Goal: Task Accomplishment & Management: Manage account settings

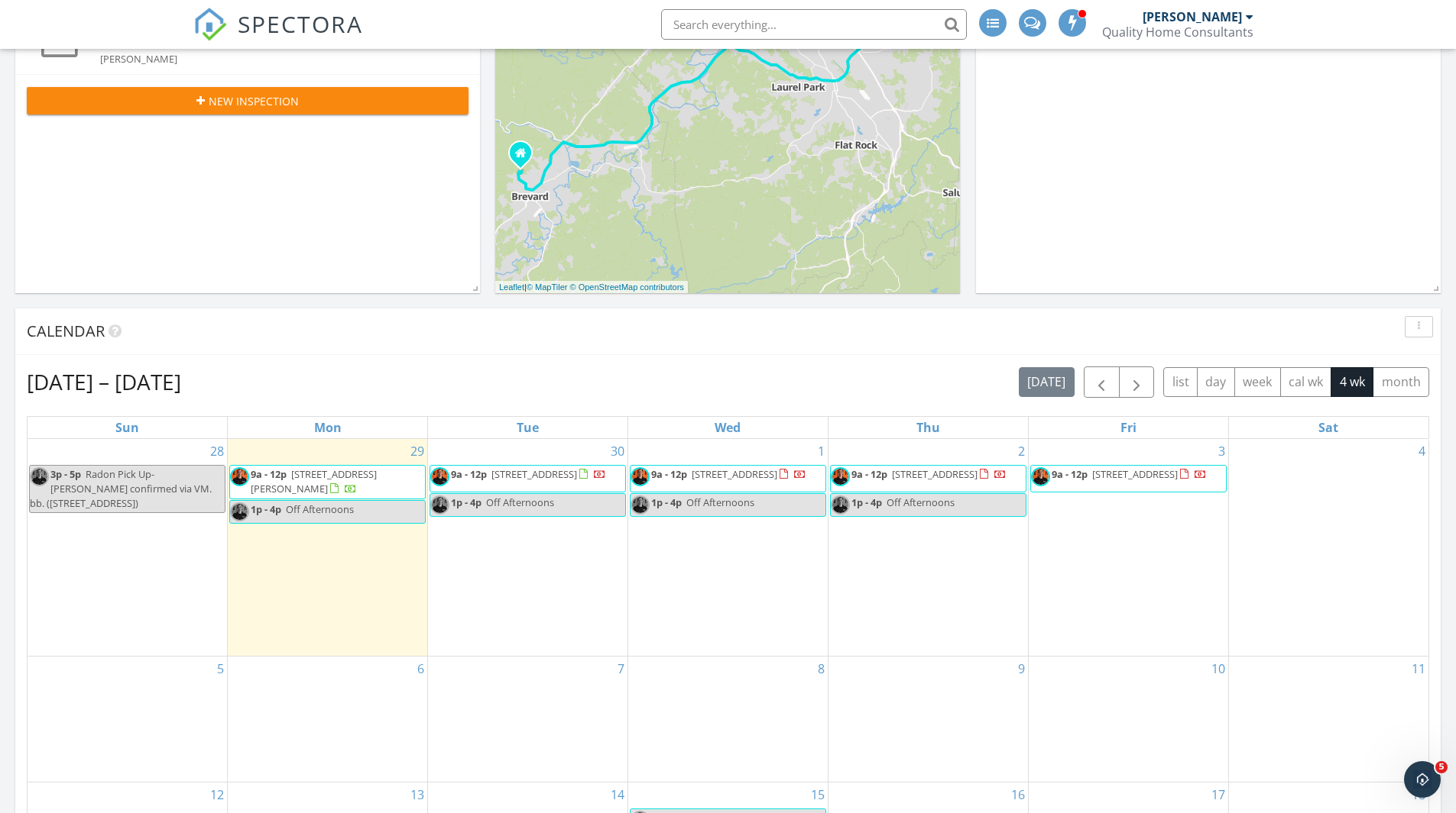
scroll to position [382, 0]
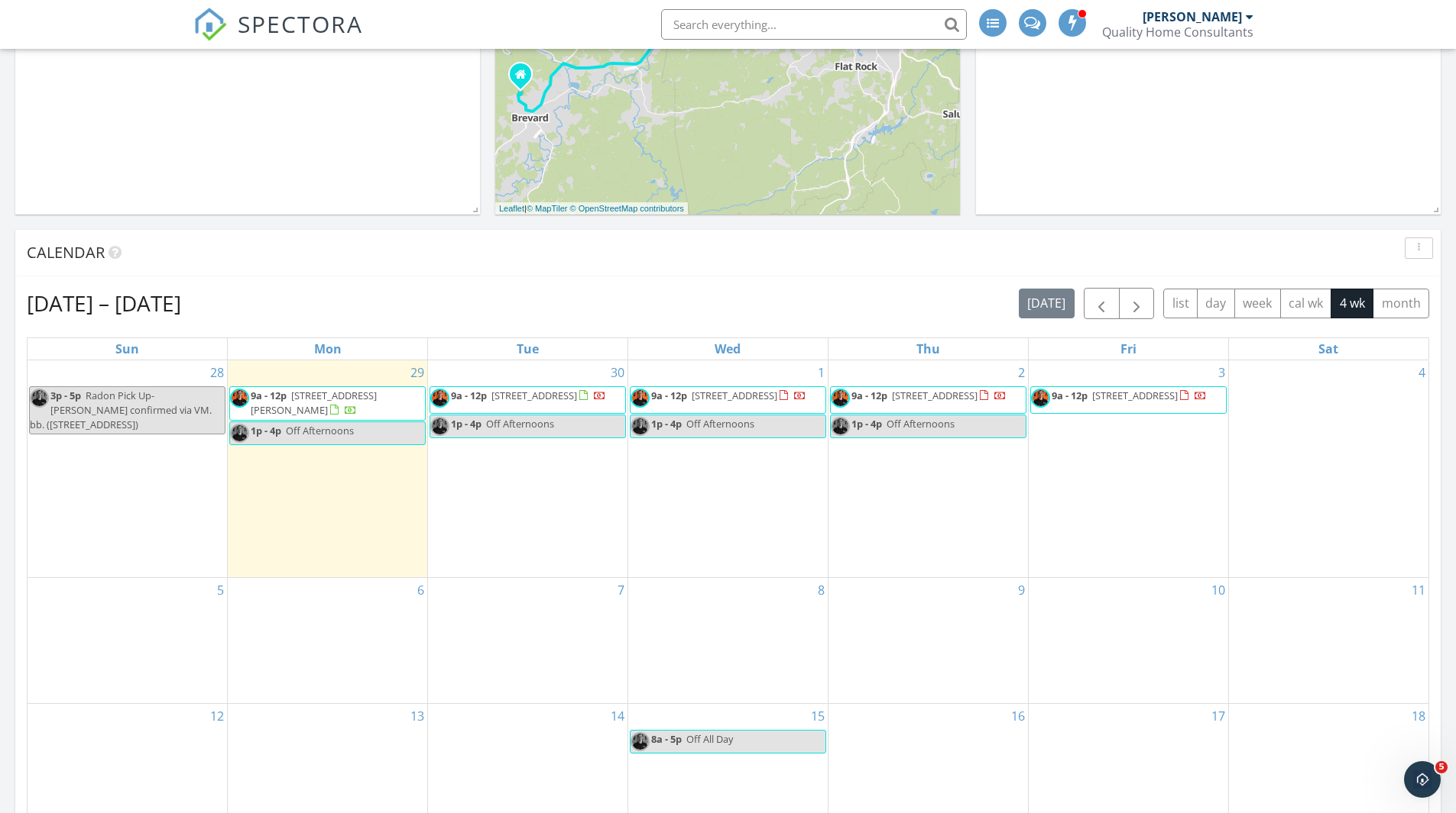
click at [302, 403] on span "[STREET_ADDRESS][PERSON_NAME]" at bounding box center [314, 403] width 126 height 28
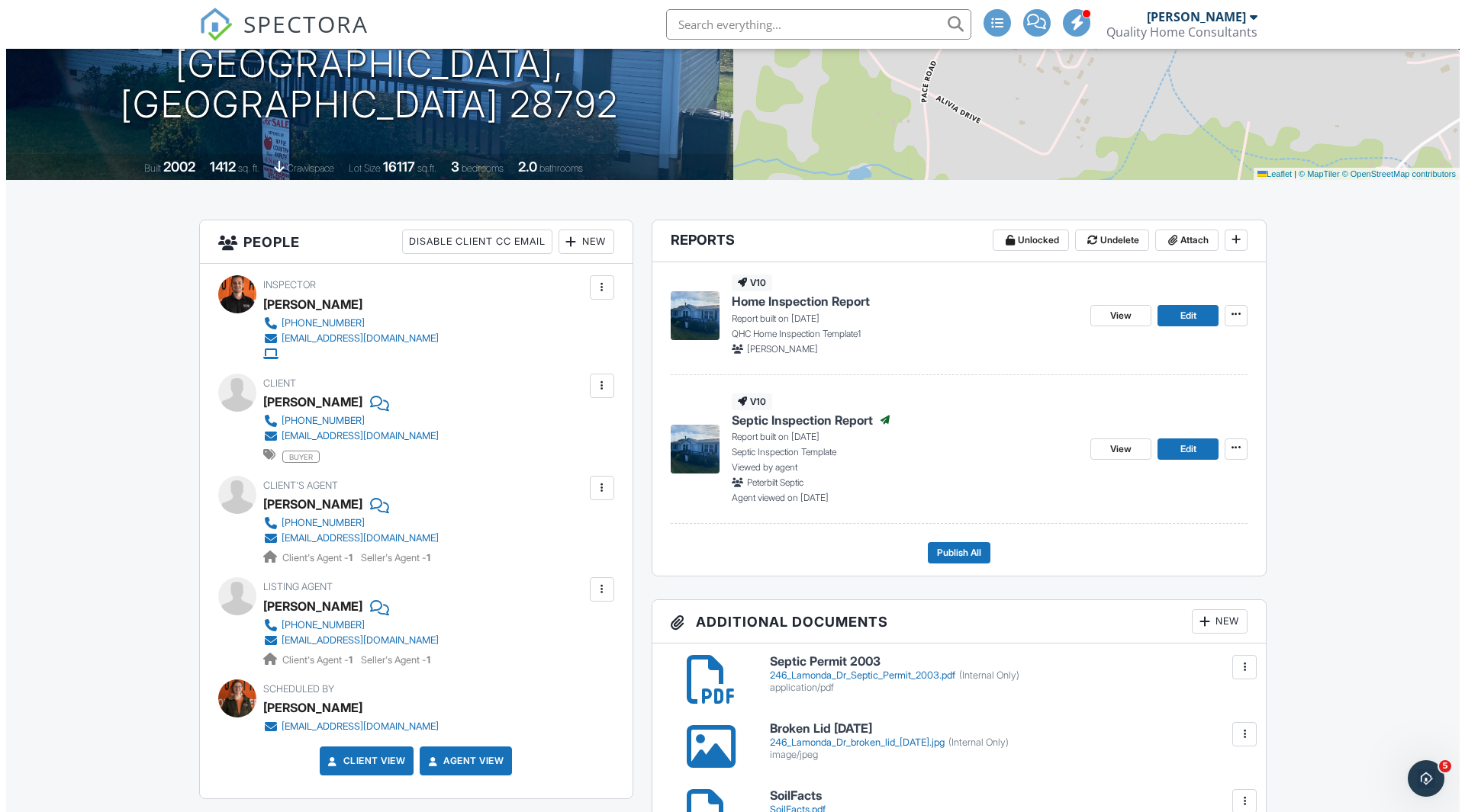
scroll to position [229, 0]
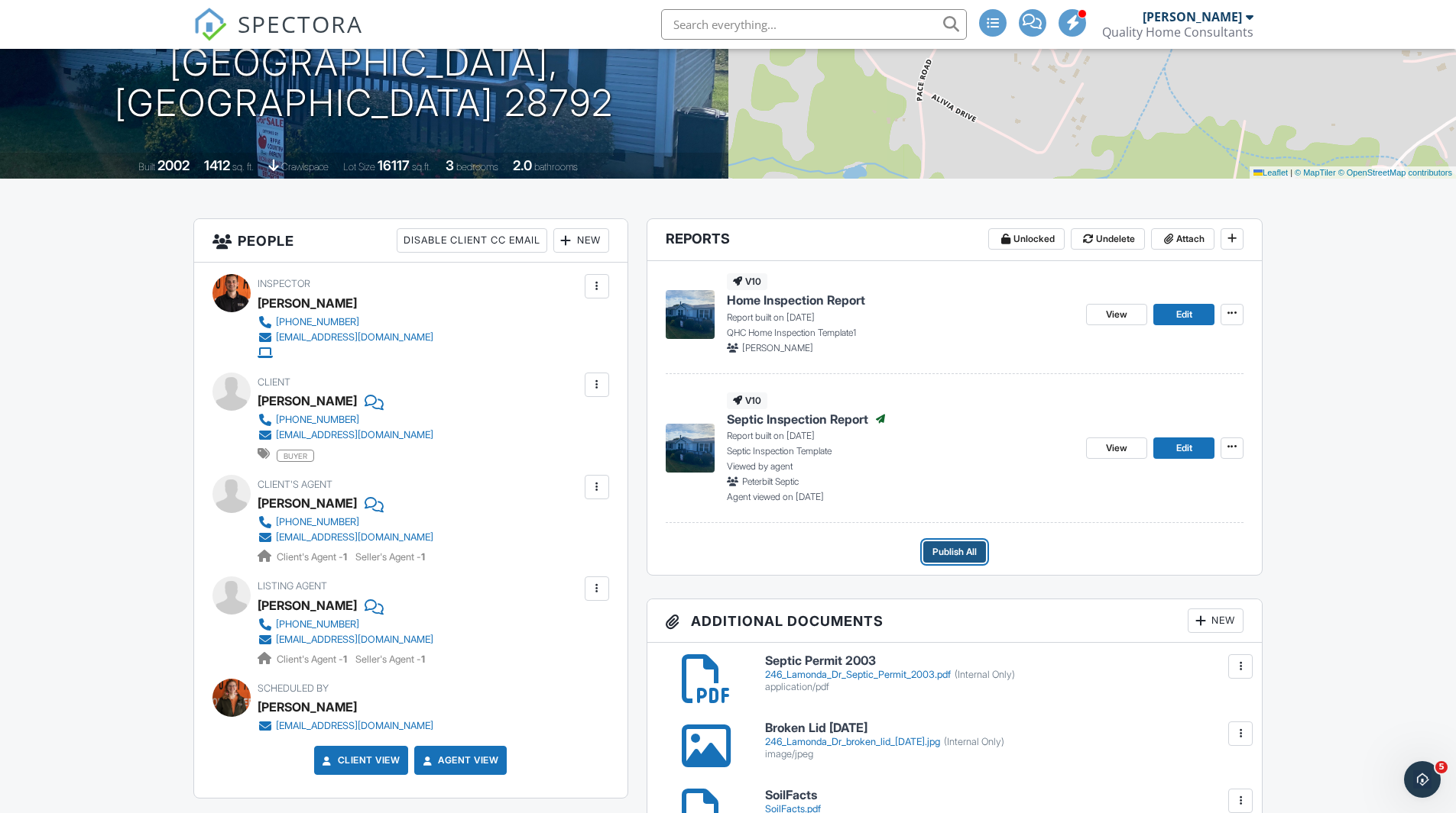
click at [950, 543] on button "Publish All" at bounding box center [955, 552] width 63 height 21
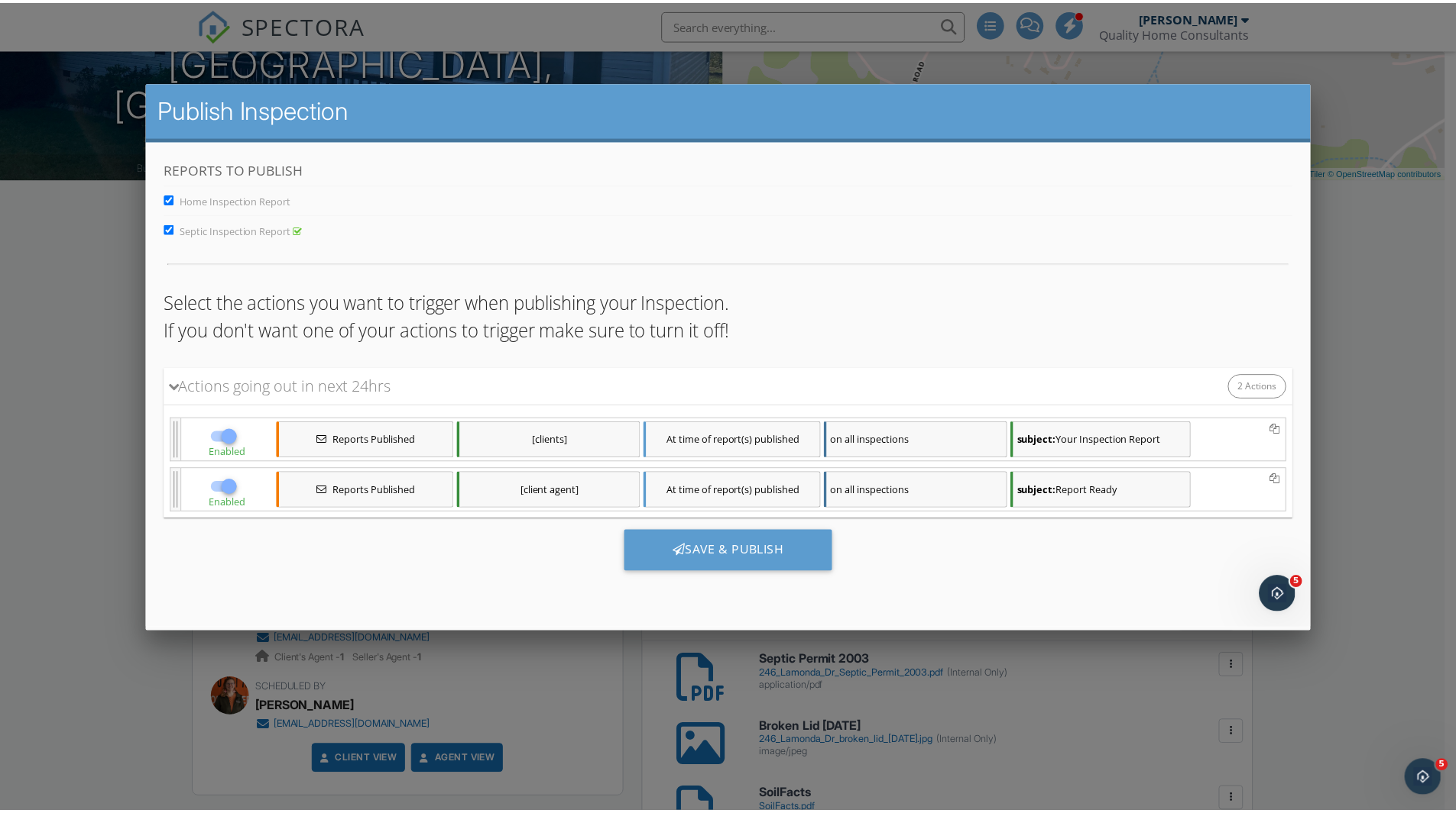
scroll to position [0, 0]
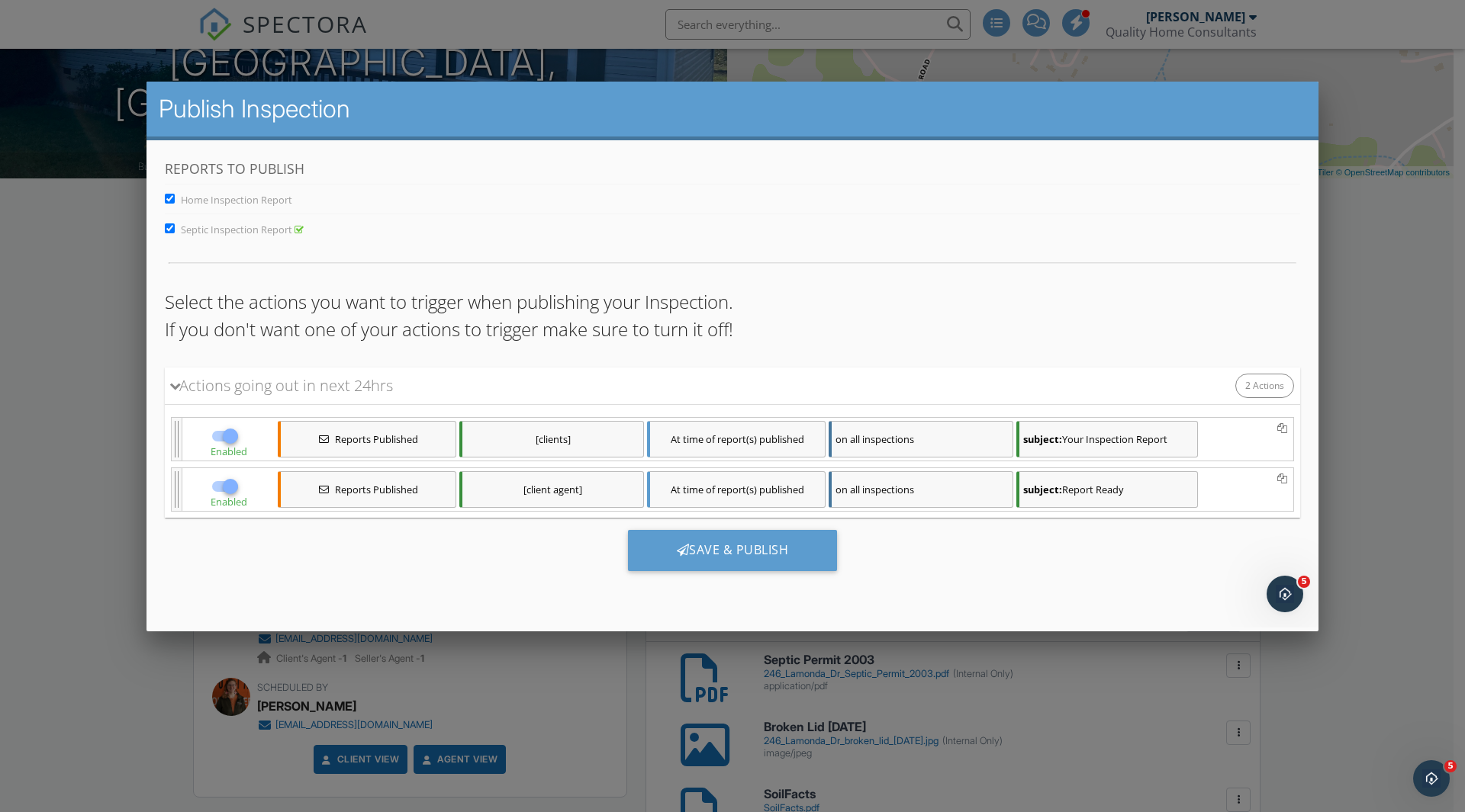
click at [165, 226] on input "Septic Inspection Report" at bounding box center [170, 228] width 10 height 10
click at [217, 227] on span "Septic Inspection Report" at bounding box center [236, 228] width 111 height 14
click at [175, 227] on input "Septic Inspection Report" at bounding box center [170, 228] width 10 height 10
click at [702, 543] on div "Save & Publish" at bounding box center [733, 550] width 209 height 41
click at [167, 223] on input "Septic Inspection Report" at bounding box center [170, 228] width 10 height 10
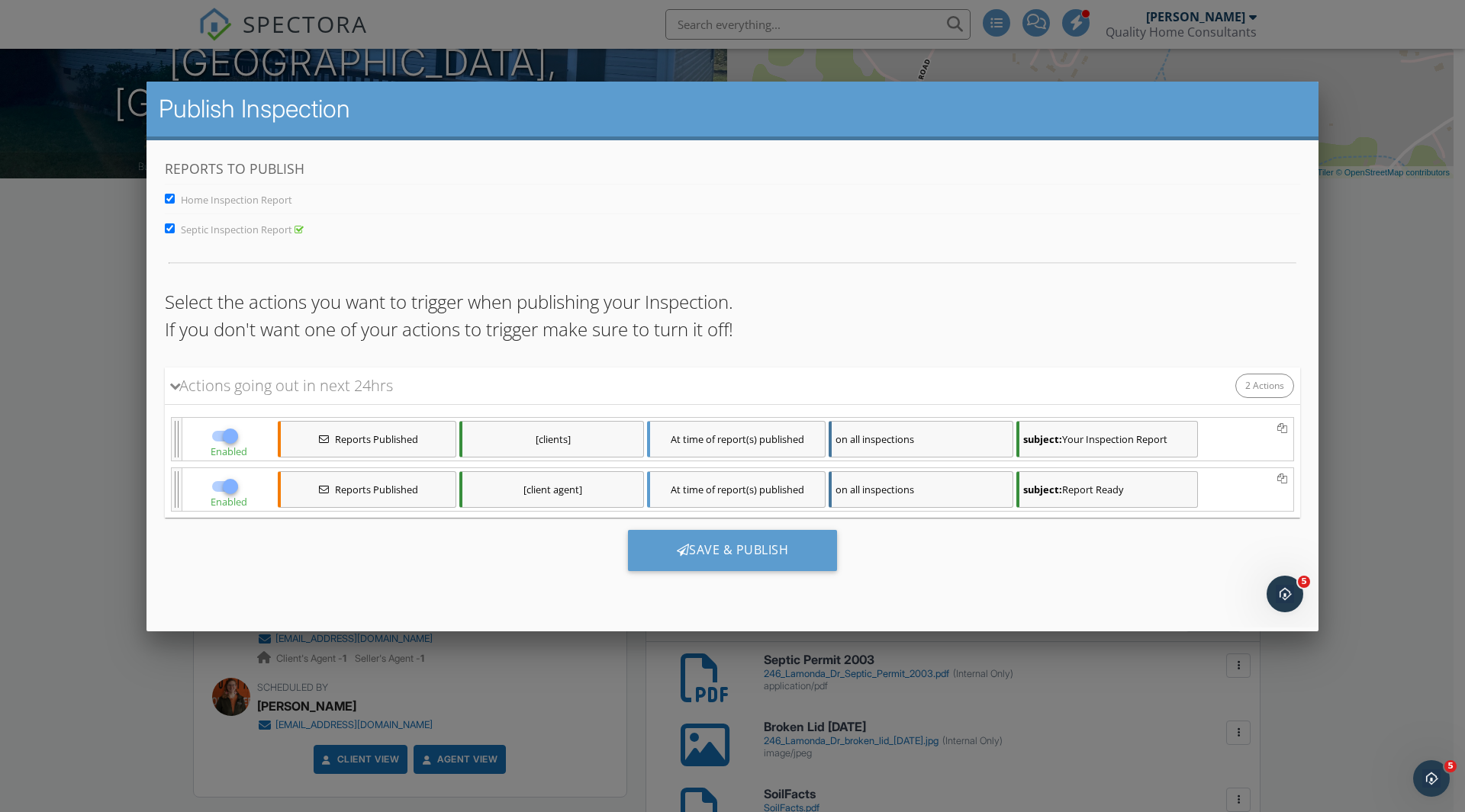
checkbox input "false"
click at [701, 533] on div "Save & Publish" at bounding box center [733, 550] width 209 height 41
click at [701, 553] on div "Save & Publish" at bounding box center [733, 550] width 209 height 41
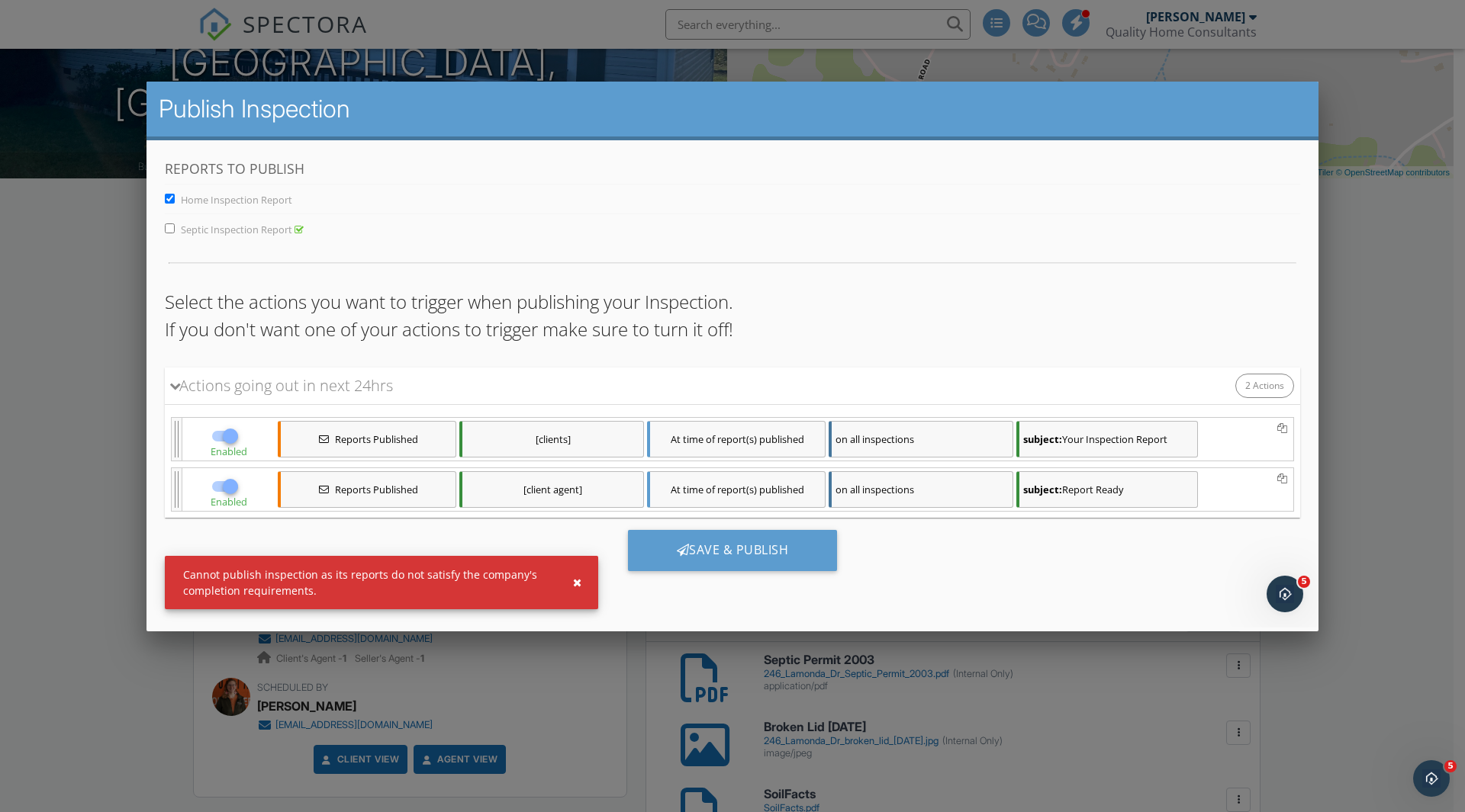
click at [95, 509] on div at bounding box center [732, 431] width 1465 height 1016
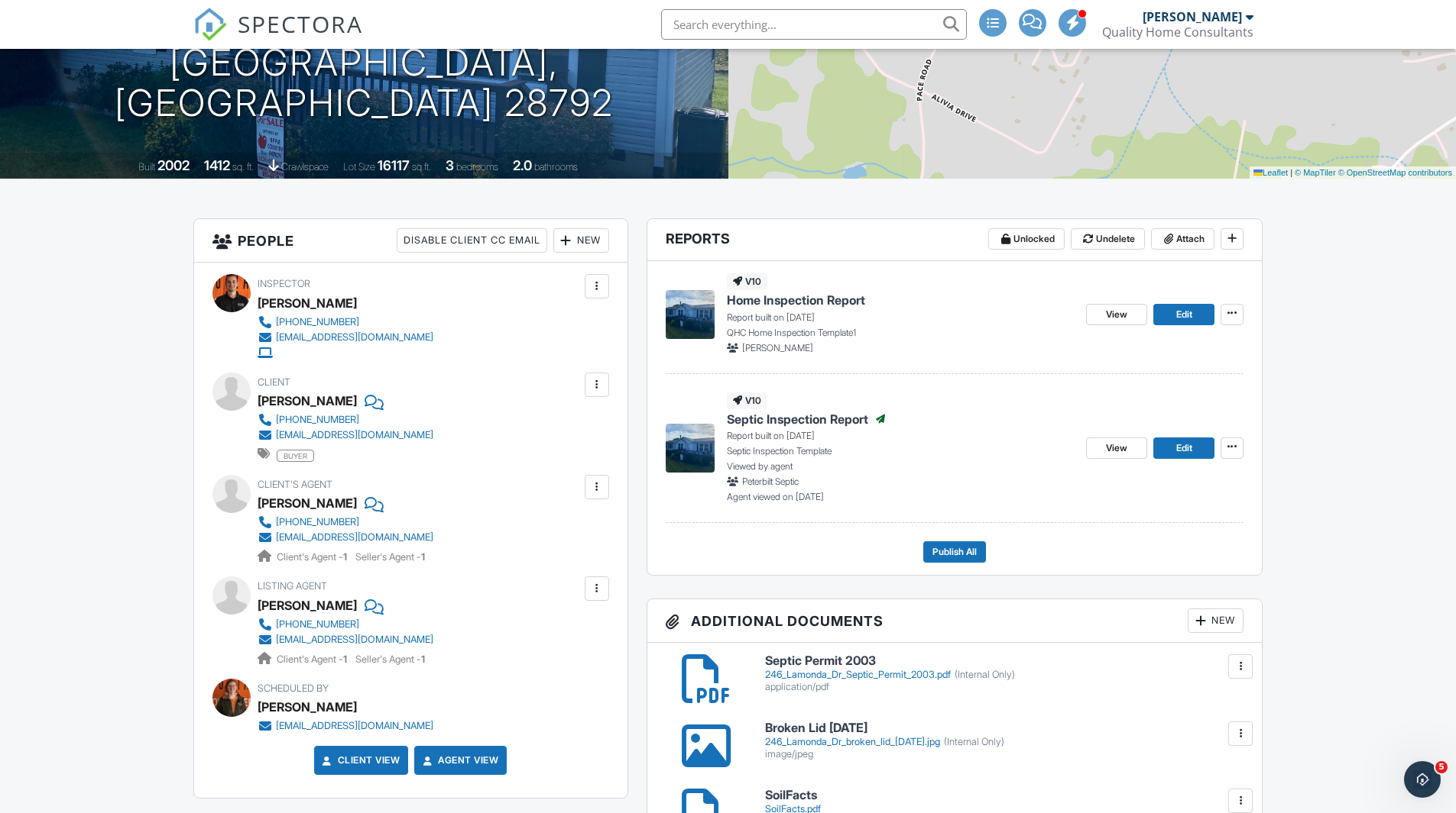
click at [804, 298] on span "Home Inspection Report" at bounding box center [795, 300] width 138 height 17
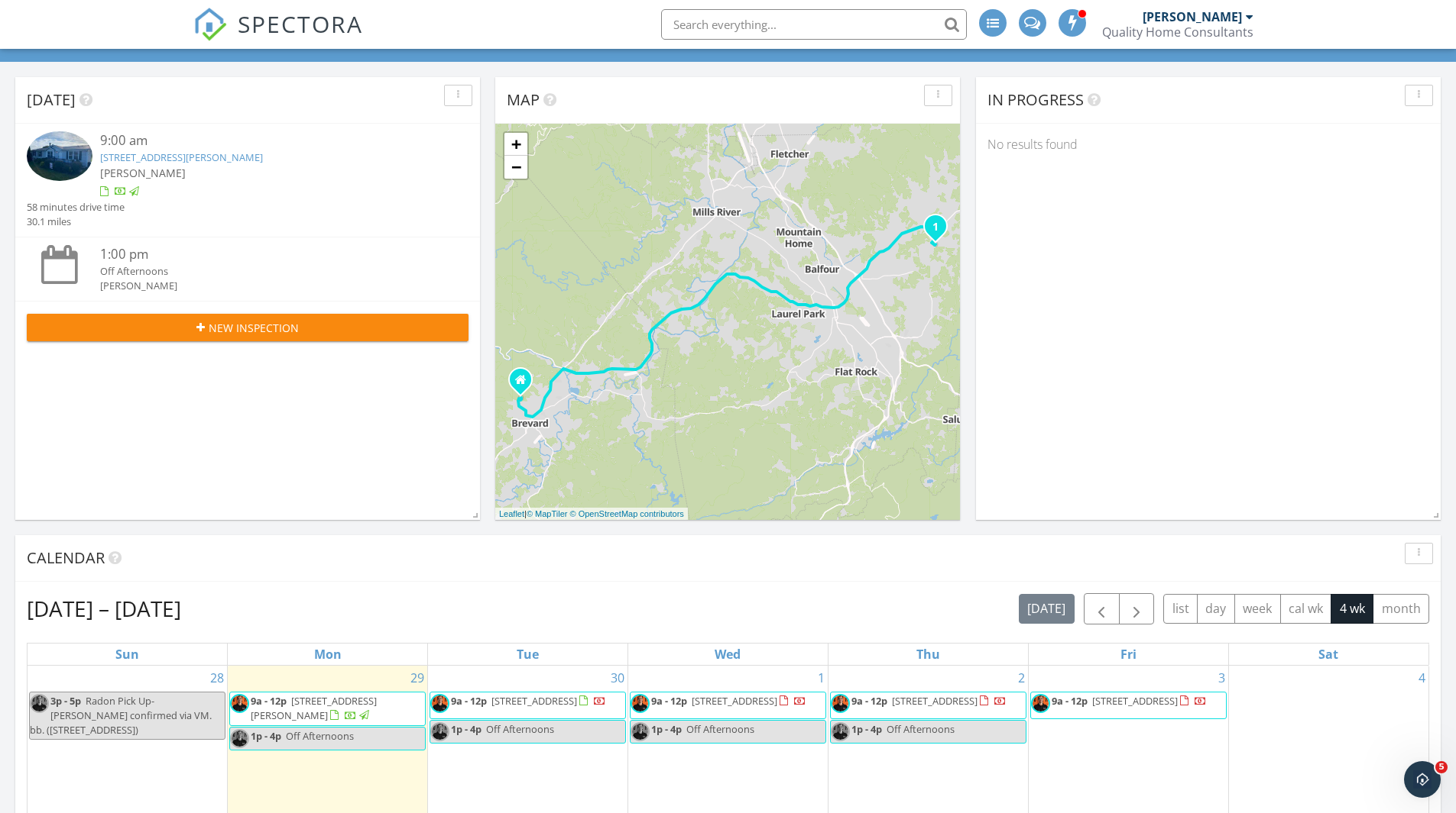
scroll to position [153, 0]
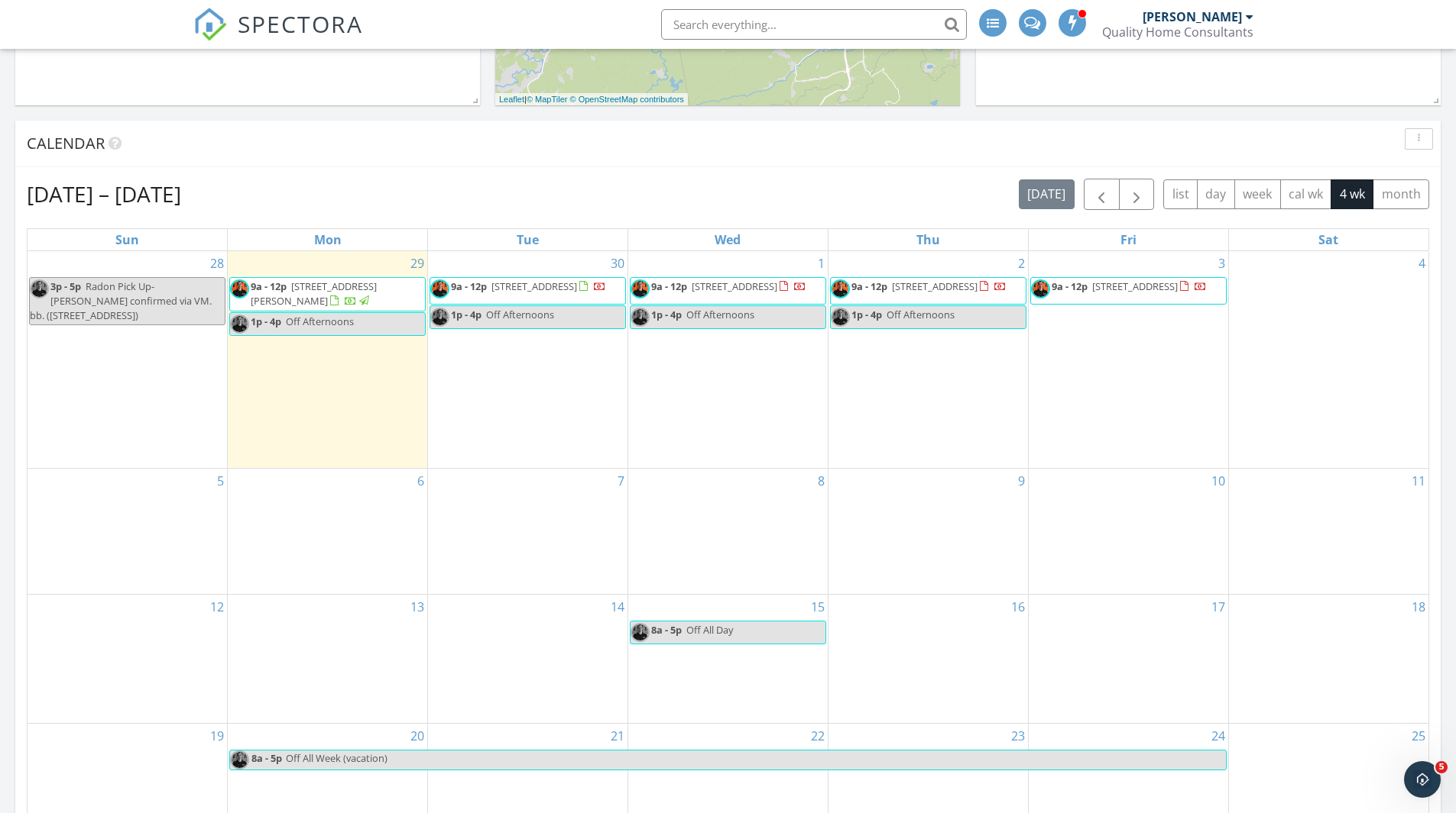
scroll to position [547, 0]
